Goal: Information Seeking & Learning: Learn about a topic

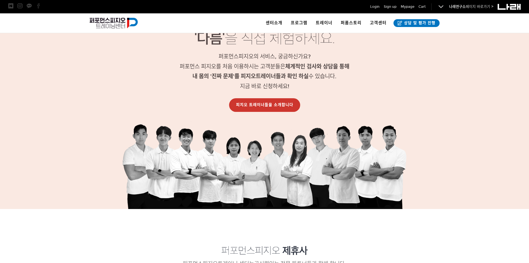
scroll to position [556, 0]
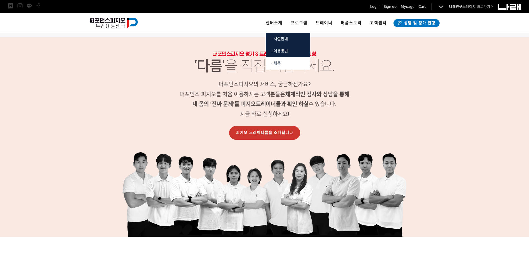
click at [283, 60] on link "· 채용" at bounding box center [288, 63] width 44 height 12
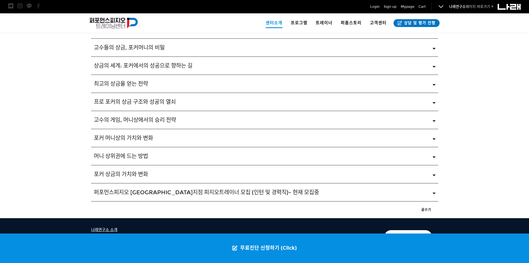
scroll to position [839, 0]
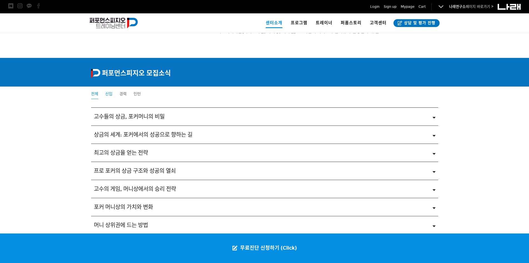
click at [106, 94] on span "신입" at bounding box center [108, 93] width 7 height 5
click at [111, 93] on span "신입" at bounding box center [108, 93] width 7 height 5
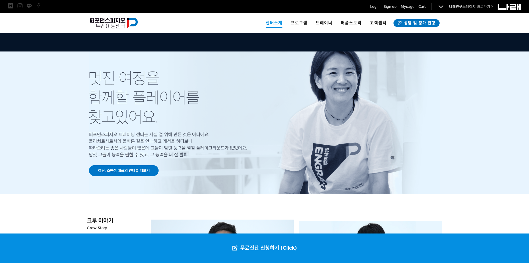
scroll to position [333, 0]
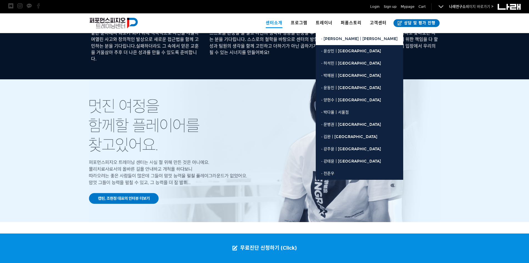
click at [335, 38] on span "· [PERSON_NAME]ㅣ[PERSON_NAME]" at bounding box center [359, 38] width 76 height 5
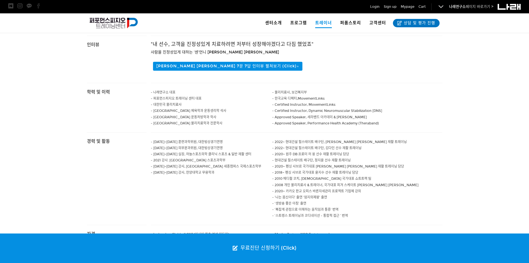
scroll to position [194, 0]
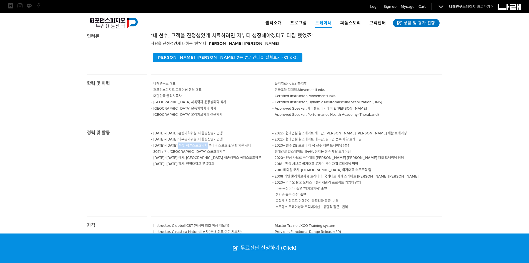
drag, startPoint x: 183, startPoint y: 138, endPoint x: 215, endPoint y: 138, distance: 32.2
click at [215, 143] on span "- 2002~2009 실장, 하늘스포츠의학 클리닉 스포츠 & 일반 재활 센터" at bounding box center [201, 145] width 101 height 4
drag, startPoint x: 216, startPoint y: 142, endPoint x: 198, endPoint y: 141, distance: 18.4
click at [216, 148] on p "- 2021 강사. 수원대학교 스포츠과학부" at bounding box center [212, 151] width 122 height 6
drag, startPoint x: 181, startPoint y: 139, endPoint x: 248, endPoint y: 138, distance: 67.2
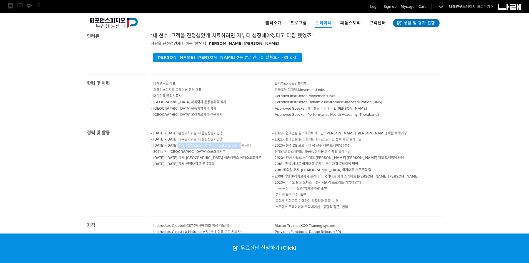
click at [248, 142] on p "- 2002~2009 실장, 하늘스포츠의학 클리닉 스포츠 & 일반 재활 센터" at bounding box center [212, 145] width 122 height 6
drag, startPoint x: 178, startPoint y: 139, endPoint x: 249, endPoint y: 139, distance: 71.9
click at [249, 142] on p "- 2002~2009 실장, 하늘스포츠의학 클리닉 스포츠 & 일반 재활 센터" at bounding box center [212, 145] width 122 height 6
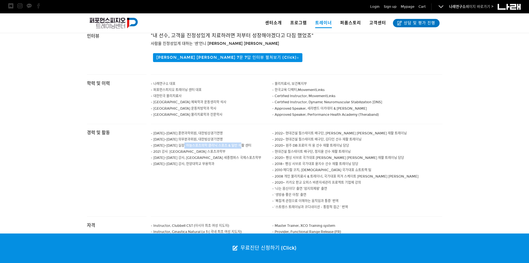
drag, startPoint x: 254, startPoint y: 139, endPoint x: 186, endPoint y: 139, distance: 67.8
click at [187, 142] on p "- 2002~2009 실장, 하늘스포츠의학 클리닉 스포츠 & 일반 재활 센터" at bounding box center [212, 145] width 122 height 6
click at [186, 143] on span "- 2002~2009 실장, 하늘스포츠의학 클리닉 스포츠 & 일반 재활 센터" at bounding box center [201, 145] width 101 height 4
drag, startPoint x: 187, startPoint y: 139, endPoint x: 256, endPoint y: 139, distance: 69.2
click at [256, 142] on p "- 2002~2009 실장, 하늘스포츠의학 클리닉 스포츠 & 일반 재활 센터" at bounding box center [212, 145] width 122 height 6
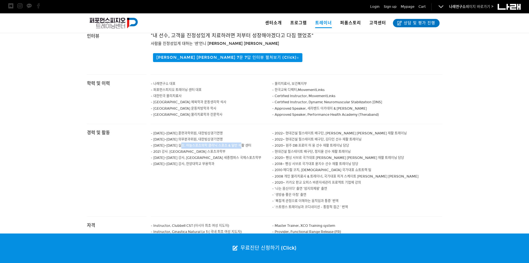
click at [256, 142] on p "- 2002~2009 실장, 하늘스포츠의학 클리닉 스포츠 & 일반 재활 센터" at bounding box center [212, 145] width 122 height 6
drag, startPoint x: 257, startPoint y: 139, endPoint x: 176, endPoint y: 140, distance: 80.9
click at [177, 142] on p "- 2002~2009 실장, 하늘스포츠의학 클리닉 스포츠 & 일반 재활 센터" at bounding box center [212, 145] width 122 height 6
click at [176, 143] on span "- 2002~2009 실장, 하늘스포츠의학 클리닉 스포츠 & 일반 재활 센터" at bounding box center [201, 145] width 101 height 4
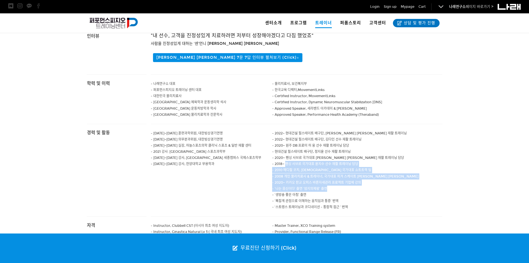
drag, startPoint x: 286, startPoint y: 155, endPoint x: 400, endPoint y: 183, distance: 117.8
click at [394, 182] on div "- 2022~ 현대건설 힐스테이트 배구단, 정지윤 선수 재활 트레이닝 - 2022~ 현대건설 힐스테이트 배구단, 김다인 선수 재활 트레이닝 -…" at bounding box center [357, 170] width 170 height 92
click at [400, 185] on p "- ‘나는 몸신이다’ 출연 ‘엄지의제왕’ 출연" at bounding box center [357, 188] width 170 height 6
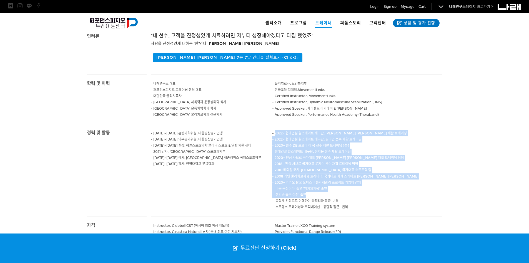
drag, startPoint x: 365, startPoint y: 175, endPoint x: 275, endPoint y: 126, distance: 101.9
click at [275, 126] on div "- 2022~ 현대건설 힐스테이트 배구단, 정지윤 선수 재활 트레이닝 - 2022~ 현대건설 힐스테이트 배구단, 김다인 선수 재활 트레이닝 -…" at bounding box center [357, 170] width 170 height 92
click at [275, 131] on span "- 2022~ 현대건설 힐스테이트 배구단, 정지윤 선수 재활 트레이닝" at bounding box center [339, 133] width 135 height 4
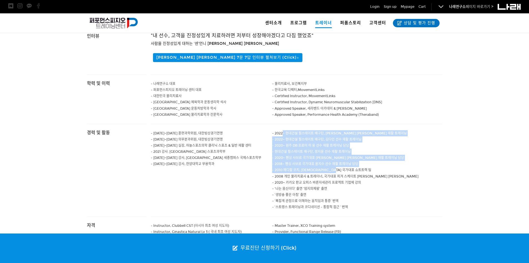
drag, startPoint x: 294, startPoint y: 127, endPoint x: 399, endPoint y: 162, distance: 111.4
click at [399, 162] on div "- 2022~ 현대건설 힐스테이트 배구단, 정지윤 선수 재활 트레이닝 - 2022~ 현대건설 힐스테이트 배구단, 김다인 선수 재활 트레이닝 -…" at bounding box center [357, 170] width 170 height 92
click at [399, 167] on p "- 2010 메디컬 코치, 러시아 국가대표 쇼트트랙 팀" at bounding box center [357, 170] width 170 height 6
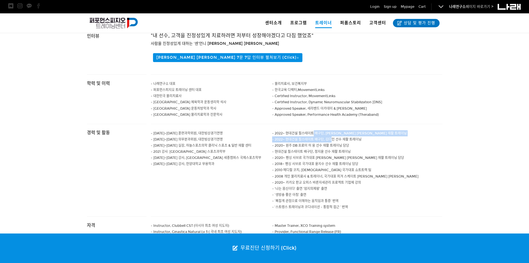
drag, startPoint x: 316, startPoint y: 126, endPoint x: 333, endPoint y: 132, distance: 17.8
click at [333, 132] on div "- 2022~ 현대건설 힐스테이트 배구단, 정지윤 선수 재활 트레이닝 - 2022~ 현대건설 힐스테이트 배구단, 김다인 선수 재활 트레이닝 -…" at bounding box center [357, 170] width 170 height 92
click at [328, 137] on span "- 2022~ 현대건설 힐스테이트 배구단, 김다인 선수 재활 트레이닝" at bounding box center [316, 139] width 89 height 4
drag, startPoint x: 288, startPoint y: 149, endPoint x: 323, endPoint y: 151, distance: 35.9
click at [317, 154] on p "- 2020~ 펜싱 사브르 국가대표 김지연 선수 재활 트레이닝 담당" at bounding box center [357, 157] width 170 height 6
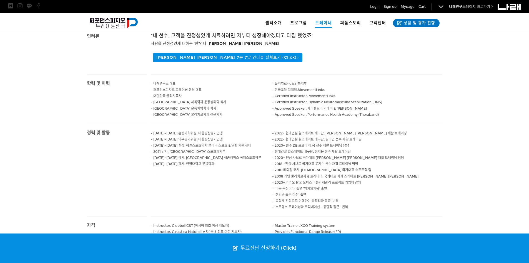
click at [347, 156] on span "- 2020~ 펜싱 사브르 국가대표 김지연 선수 재활 트레이닝 담당" at bounding box center [338, 158] width 132 height 4
drag, startPoint x: 285, startPoint y: 151, endPoint x: 375, endPoint y: 151, distance: 89.7
click at [374, 154] on p "- 2020~ 펜싱 사브르 국가대표 김지연 선수 재활 트레이닝 담당" at bounding box center [357, 157] width 170 height 6
click at [375, 154] on p "- 2020~ 펜싱 사브르 국가대표 김지연 선수 재활 트레이닝 담당" at bounding box center [357, 157] width 170 height 6
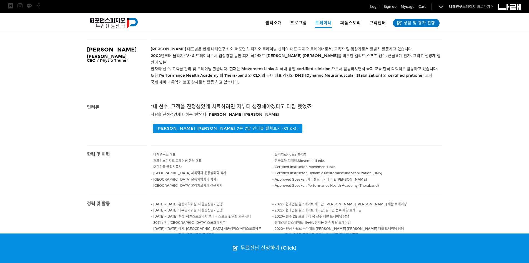
scroll to position [178, 0]
